Goal: Transaction & Acquisition: Book appointment/travel/reservation

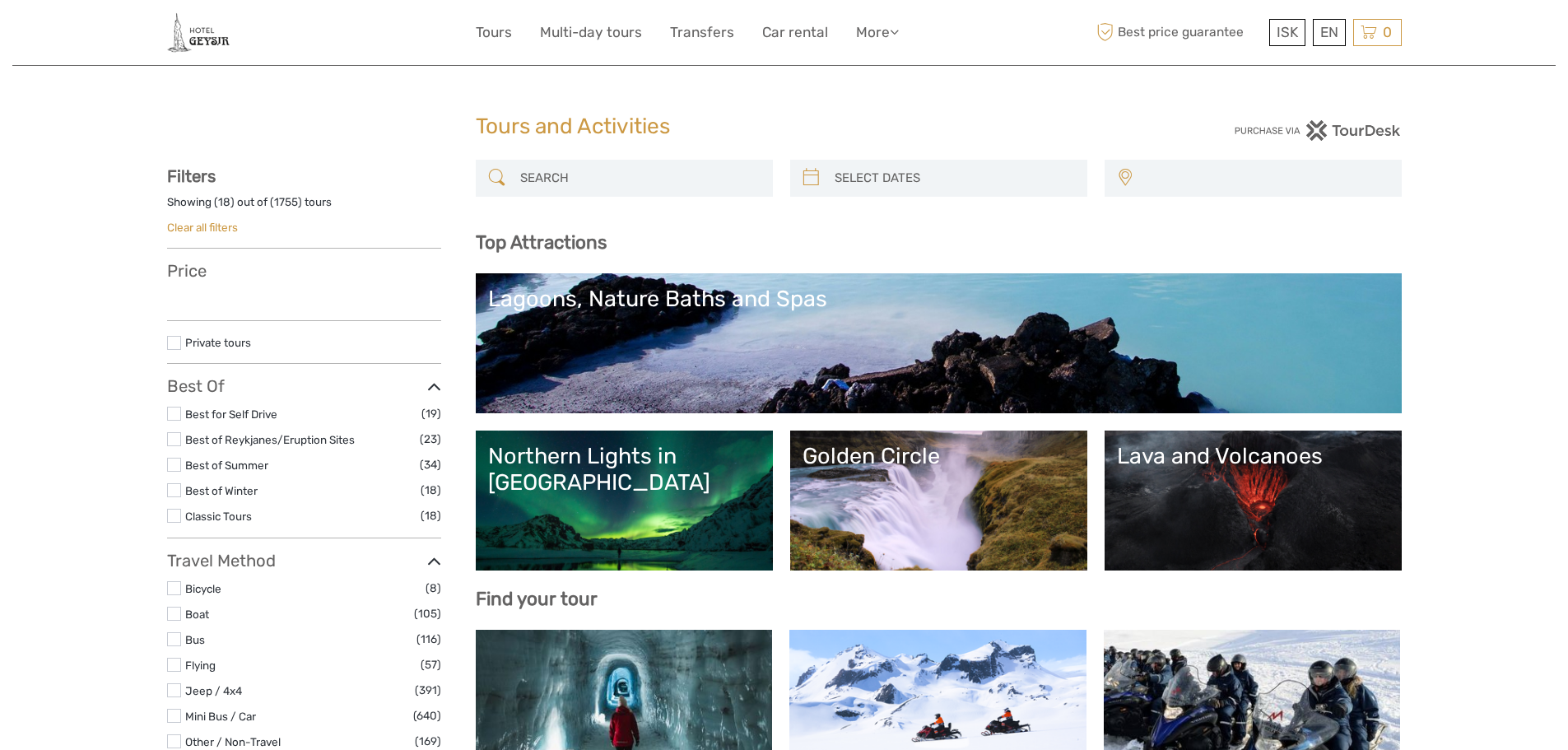
select select
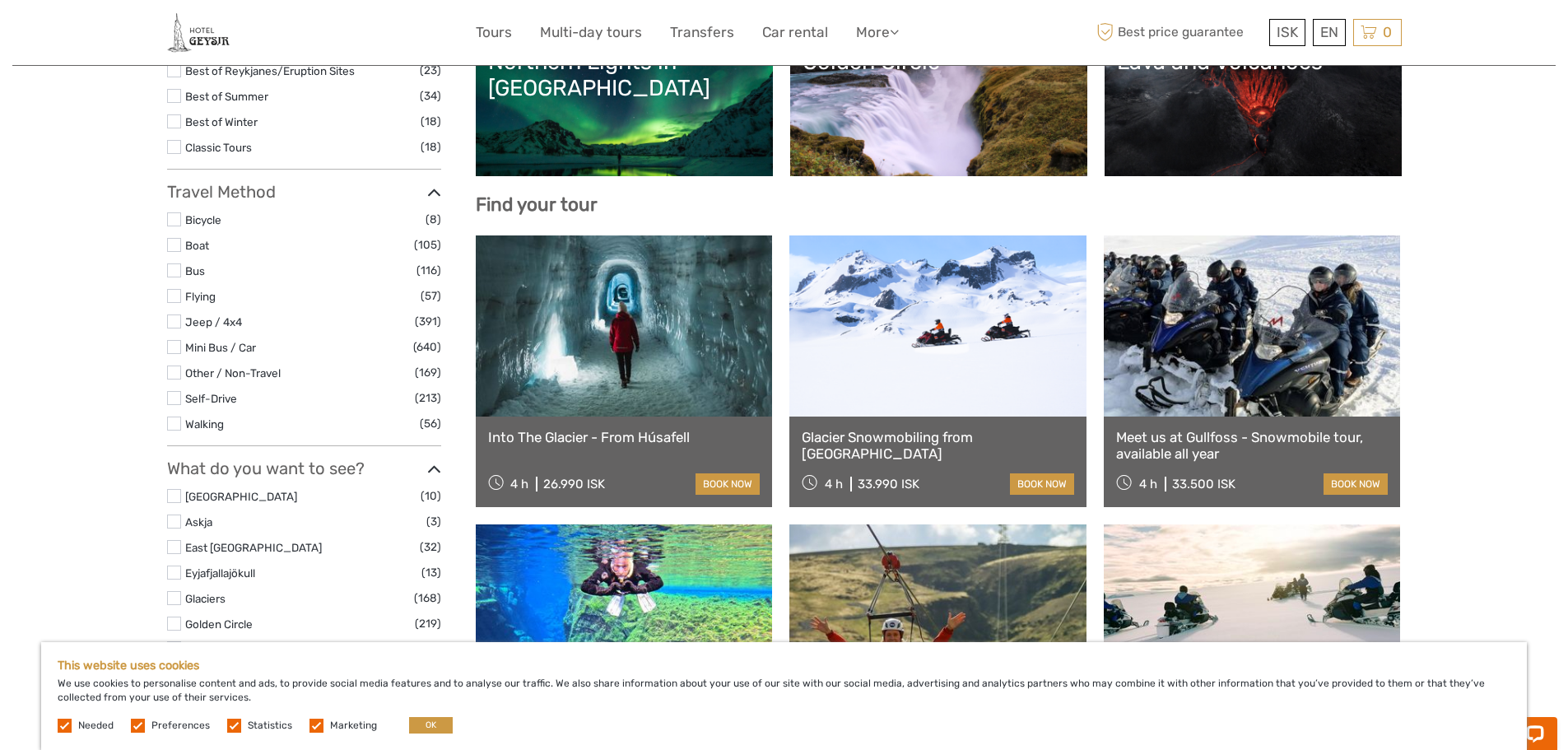
scroll to position [411, 0]
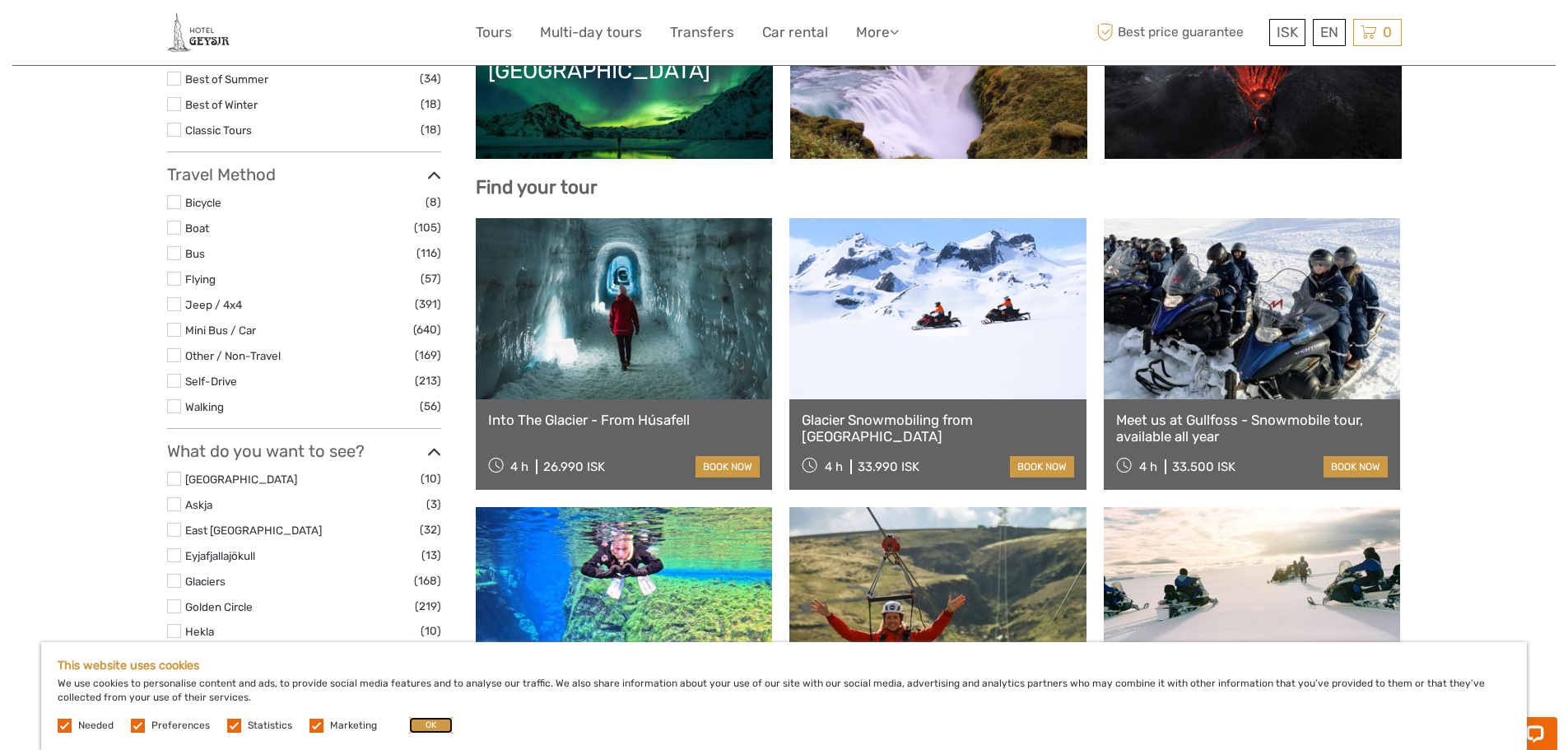
drag, startPoint x: 410, startPoint y: 726, endPoint x: 445, endPoint y: 702, distance: 42.4
click at [410, 726] on button "OK" at bounding box center [431, 725] width 44 height 17
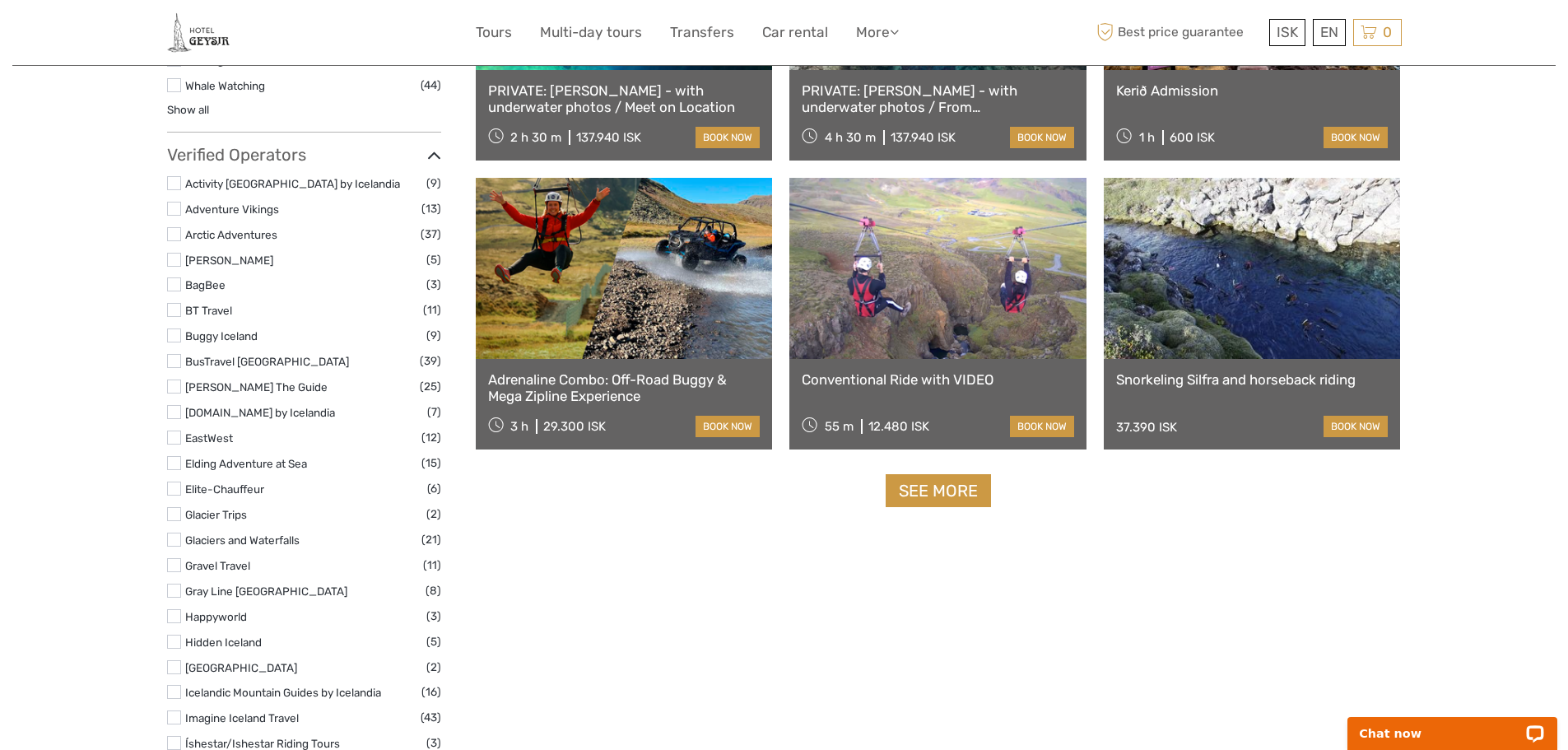
scroll to position [1975, 0]
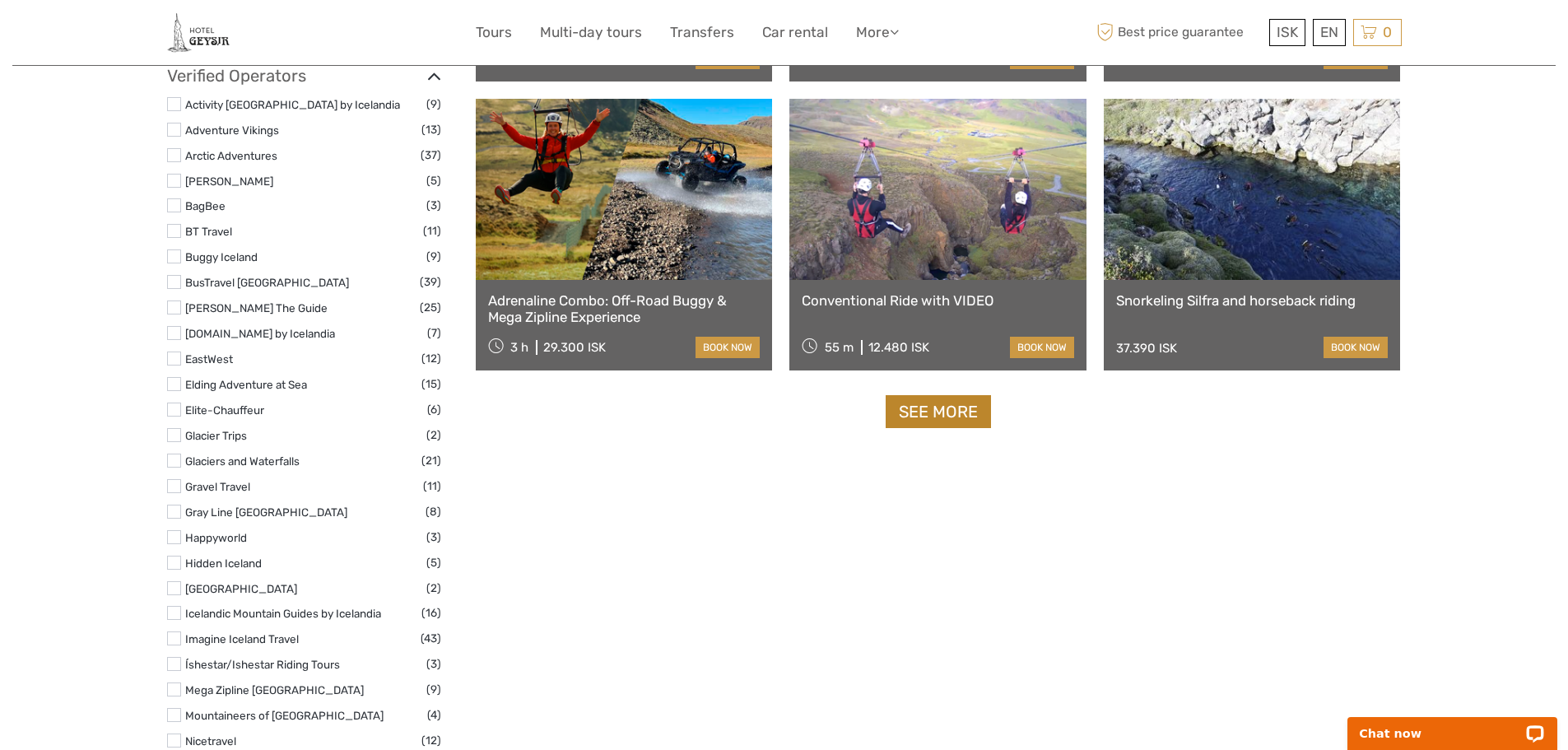
click at [929, 398] on link "See more" at bounding box center [938, 412] width 105 height 33
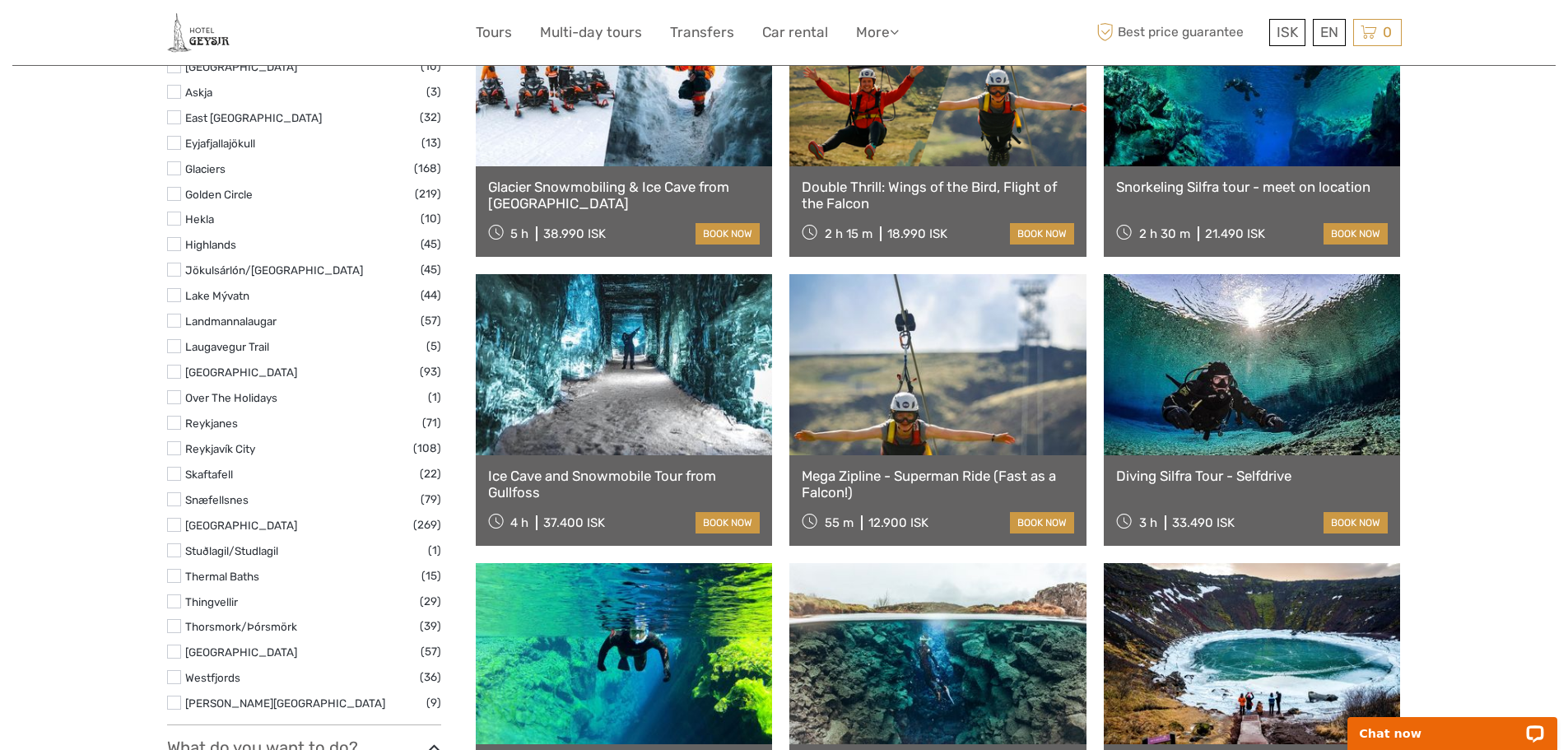
scroll to position [823, 0]
click at [630, 476] on link "Ice Cave and Snowmobile Tour from Gullfoss" at bounding box center [623, 485] width 273 height 33
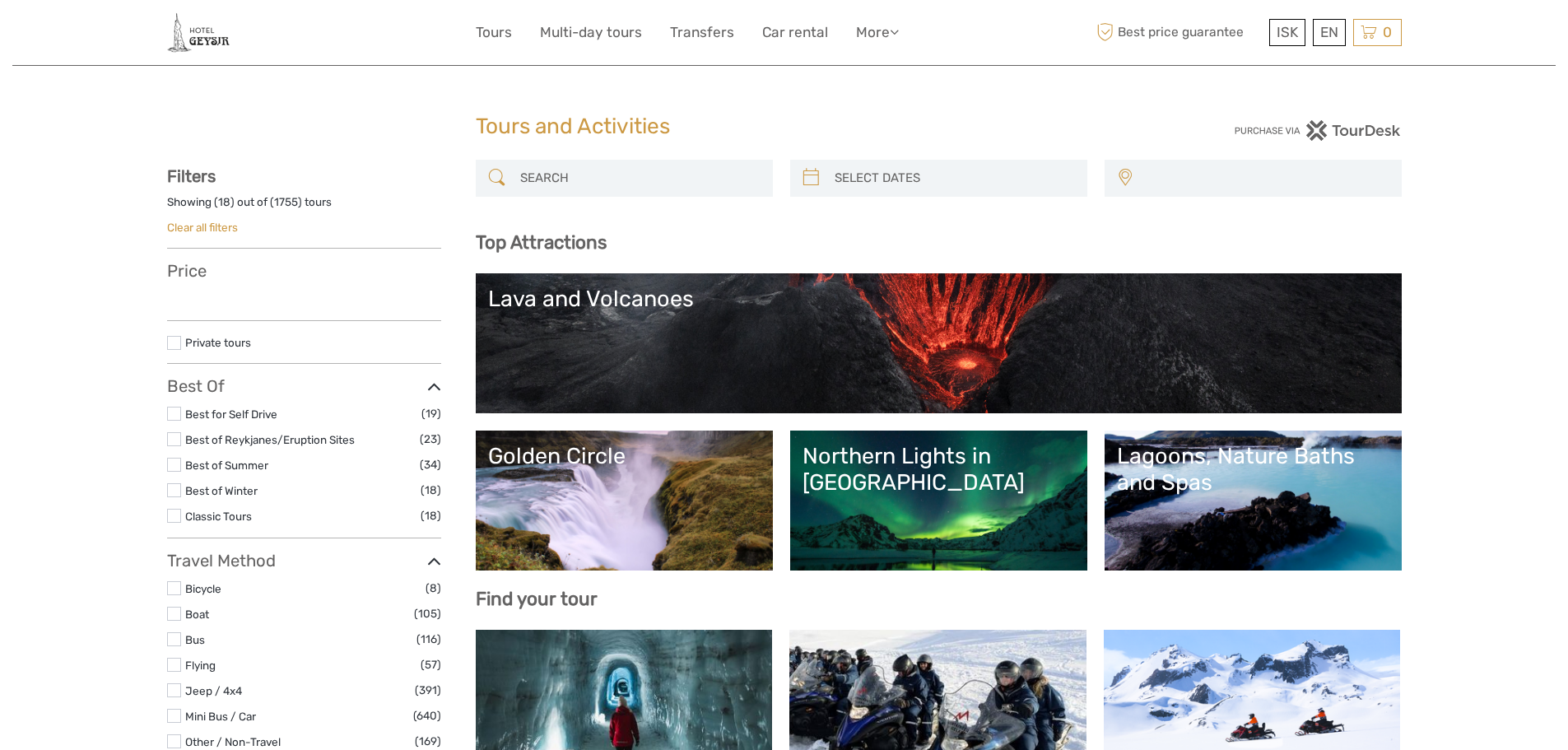
select select
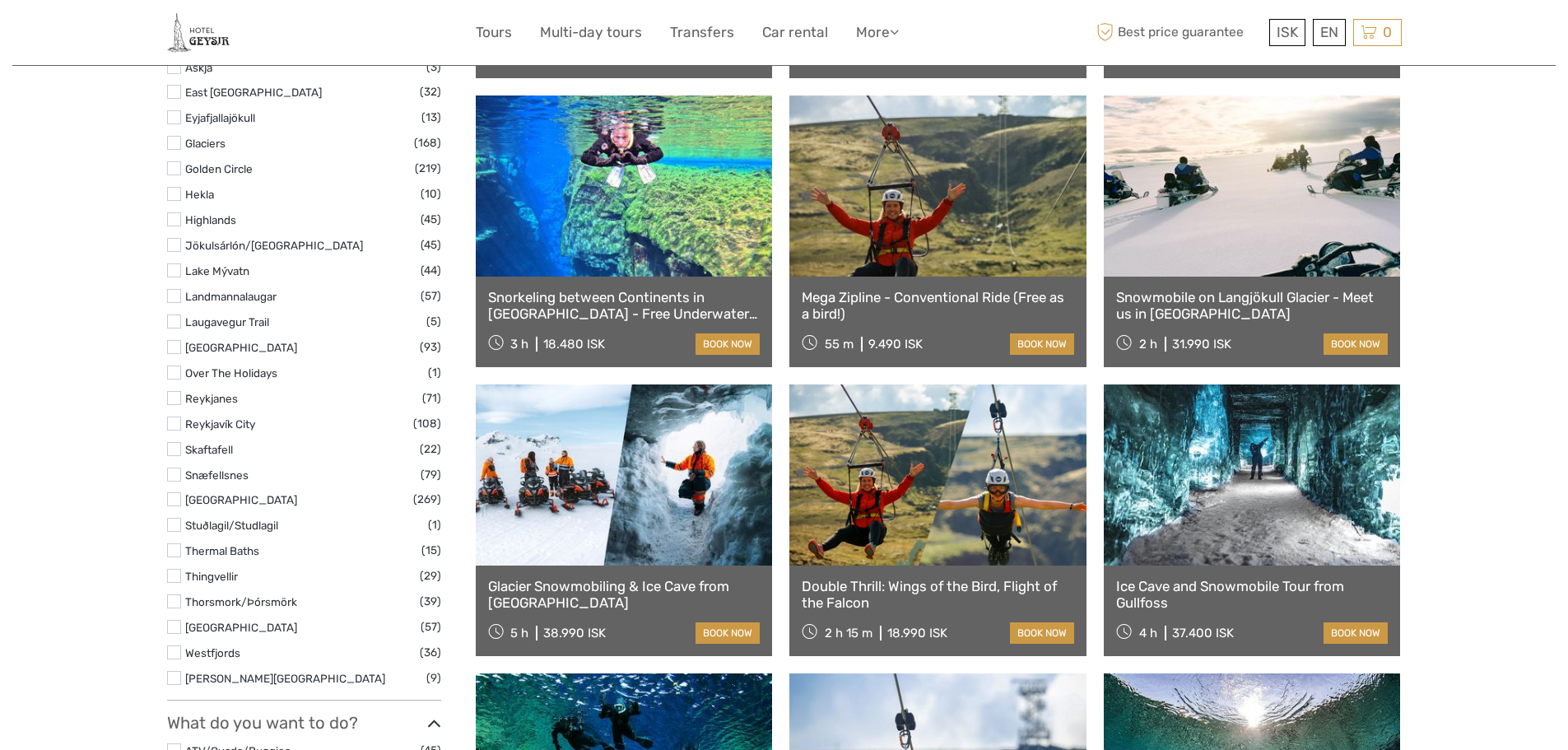
select select
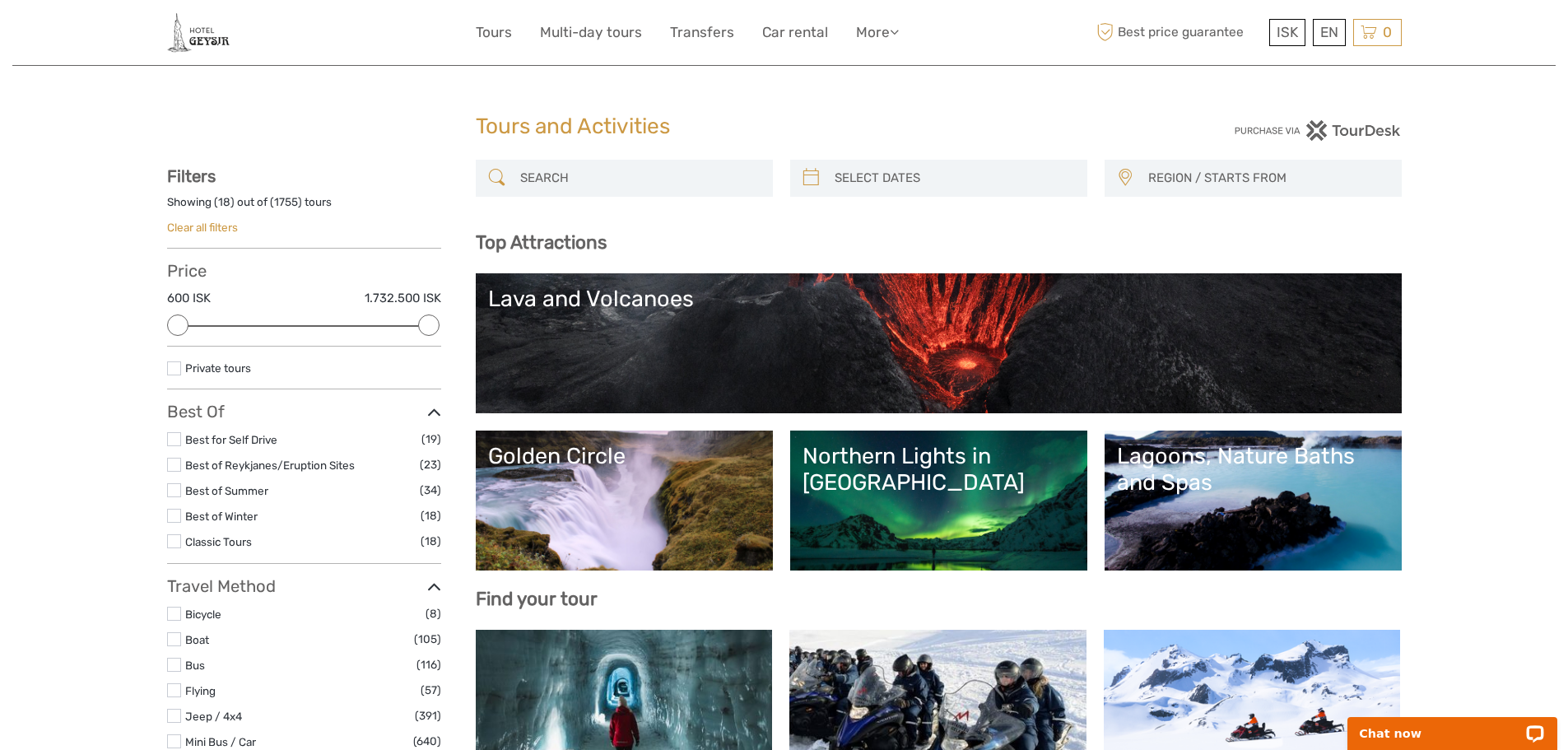
scroll to position [1975, 0]
